Goal: Communication & Community: Answer question/provide support

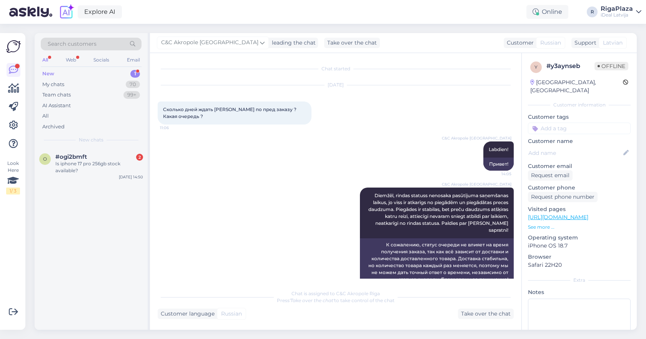
scroll to position [9, 0]
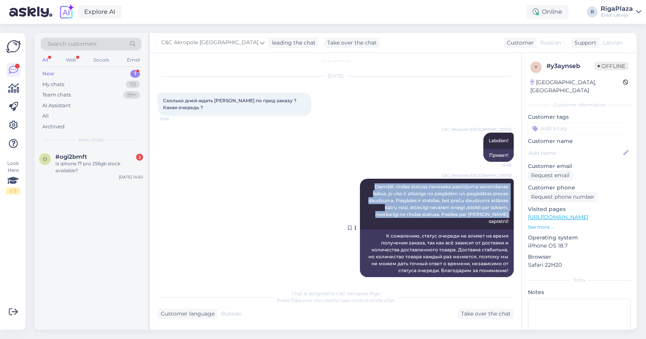
drag, startPoint x: 370, startPoint y: 185, endPoint x: 512, endPoint y: 218, distance: 145.8
click at [512, 218] on div "C&C Akropole Riga Diemžēl, rindas statuss nenosaka pasūtījuma saņemšanas laikus…" at bounding box center [437, 204] width 154 height 51
copy span "Diemžēl, rindas statuss nenosaka pasūtījuma saņemšanas laikus, jo viss ir atkar…"
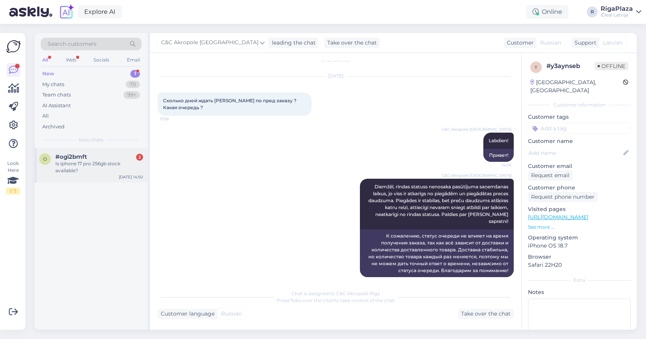
click at [112, 166] on div "Is iphone 17 pro 256gb stock available?" at bounding box center [99, 167] width 88 height 14
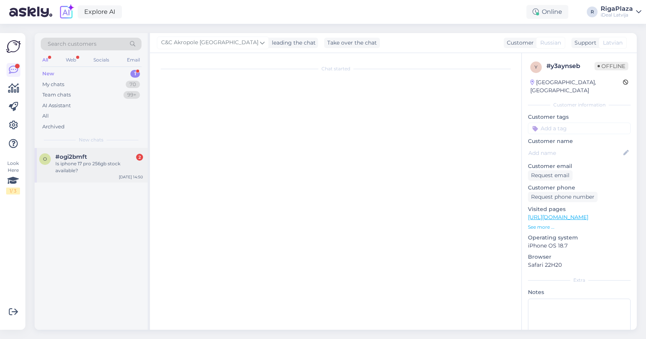
scroll to position [0, 0]
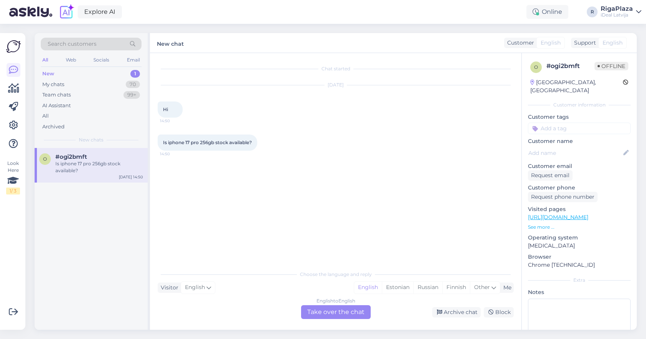
click at [359, 313] on div "English to English Take over the chat" at bounding box center [336, 312] width 70 height 14
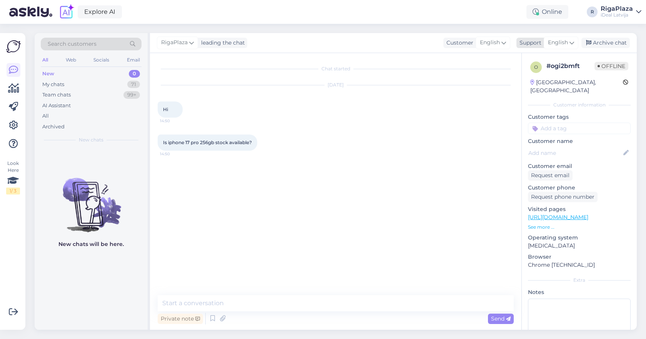
click at [559, 42] on span "English" at bounding box center [558, 42] width 20 height 8
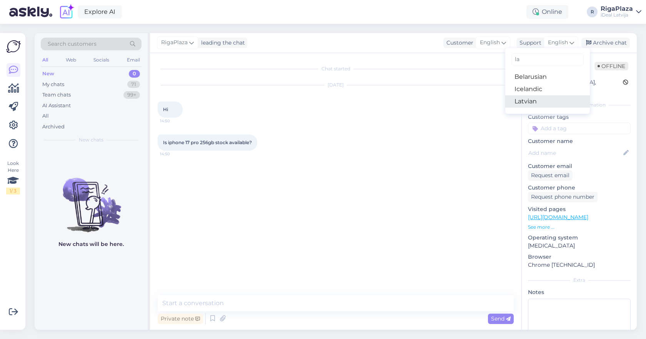
type input "la"
click at [525, 102] on link "Latvian" at bounding box center [547, 101] width 85 height 12
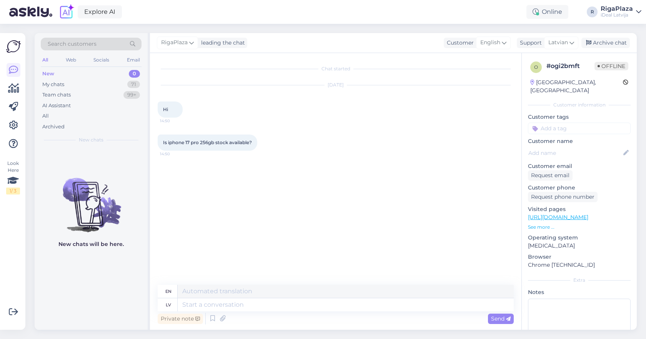
click at [274, 313] on div "Private note Send" at bounding box center [336, 318] width 356 height 15
click at [279, 310] on textarea at bounding box center [346, 304] width 336 height 13
type textarea "S"
type textarea "Sveiki!"
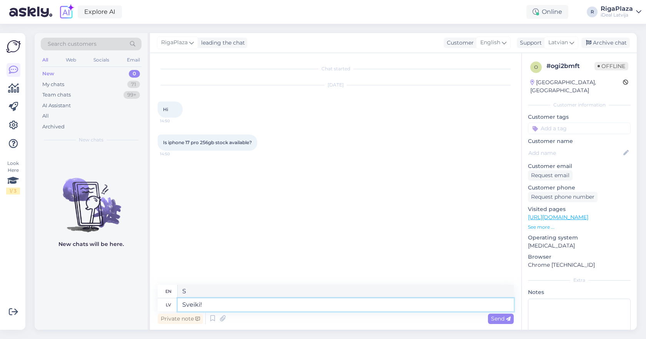
type textarea "Hello"
type textarea "Sveiki!"
type textarea "Hello!"
type textarea "Sveiki! Diemžēl ,"
type textarea "Hello! Unfortunately"
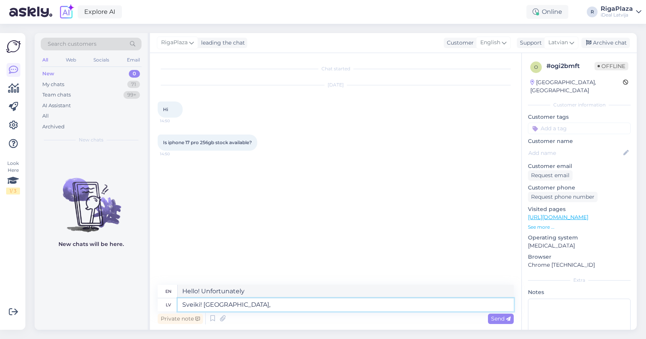
type textarea "Sveiki! Diemžēl, n"
type textarea "Hello! Unfortunately,"
type textarea "Sveiki! Diemžēl, nē,"
type textarea "Hello! Unfortunately, no."
type textarea "Sveiki! Diemžēl, nē,"
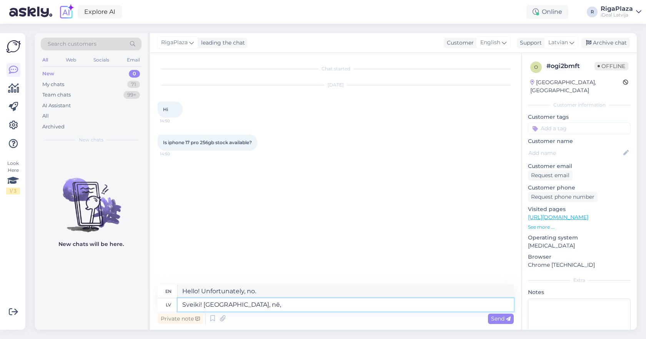
type textarea "Hello! Unfortunately, no,"
type textarea "Sveiki! Diemžēl, nē, nav š"
type textarea "Hello! Unfortunately, no, there is not."
type textarea "Sveiki! Diemžēl, nē, nav šobrīd"
type textarea "Hello! Unfortunately, no, not at the moment"
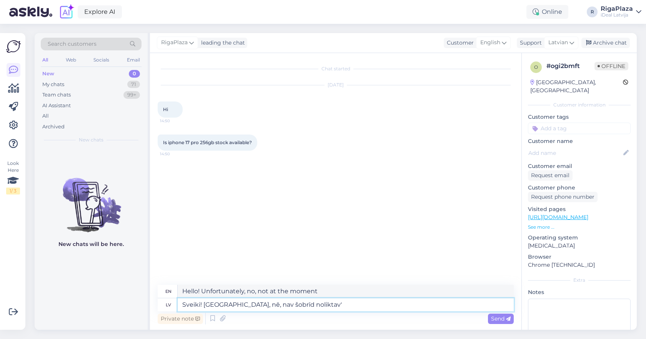
type textarea "Sveiki! Diemžēl, nē, nav šobrīd noliktavā"
type textarea "Hello! Unfortunately, no, it is not in stock at the moment."
